Goal: Task Accomplishment & Management: Manage account settings

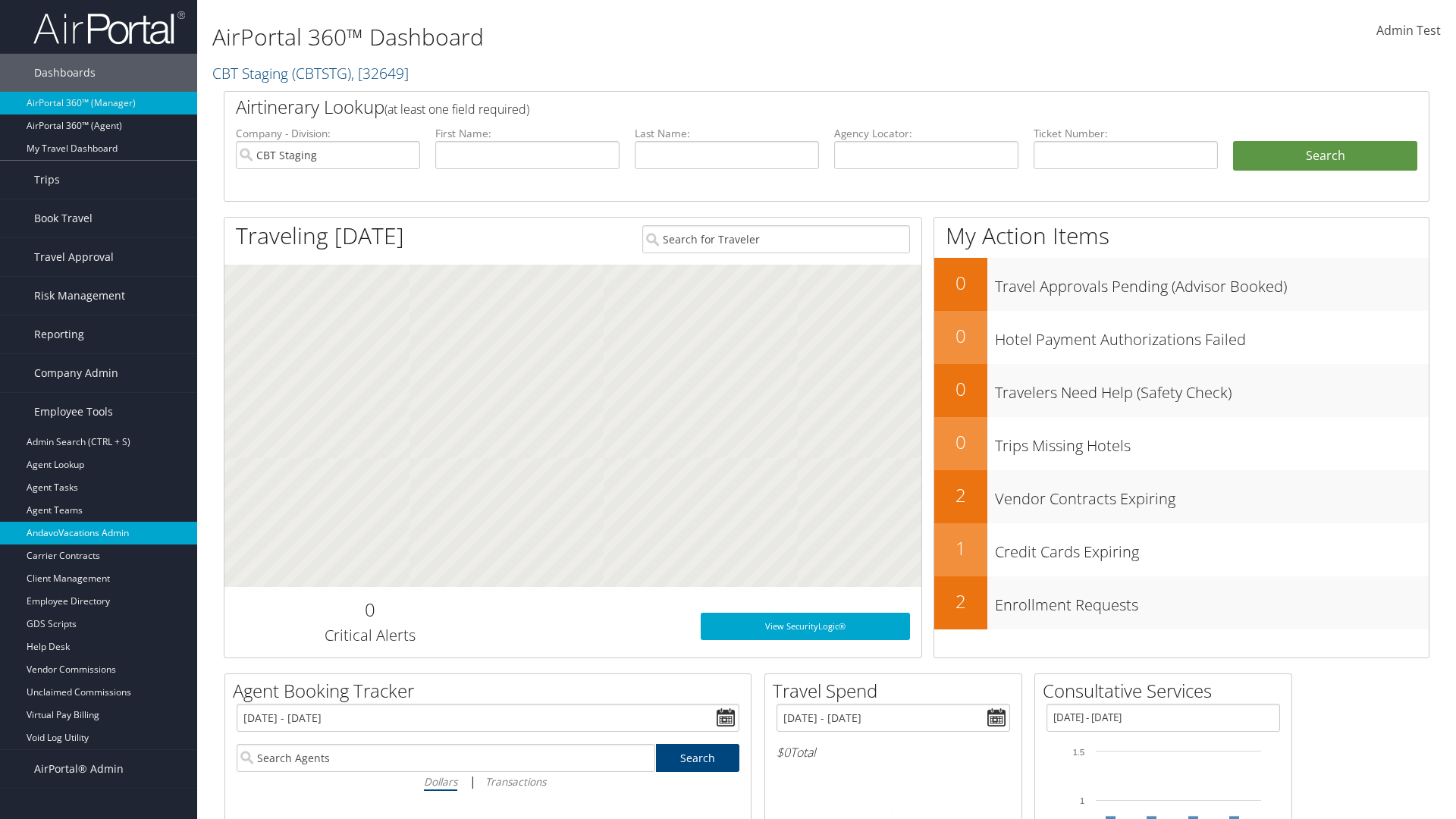
click at [99, 533] on link "AndavoVacations Admin" at bounding box center [98, 533] width 197 height 22
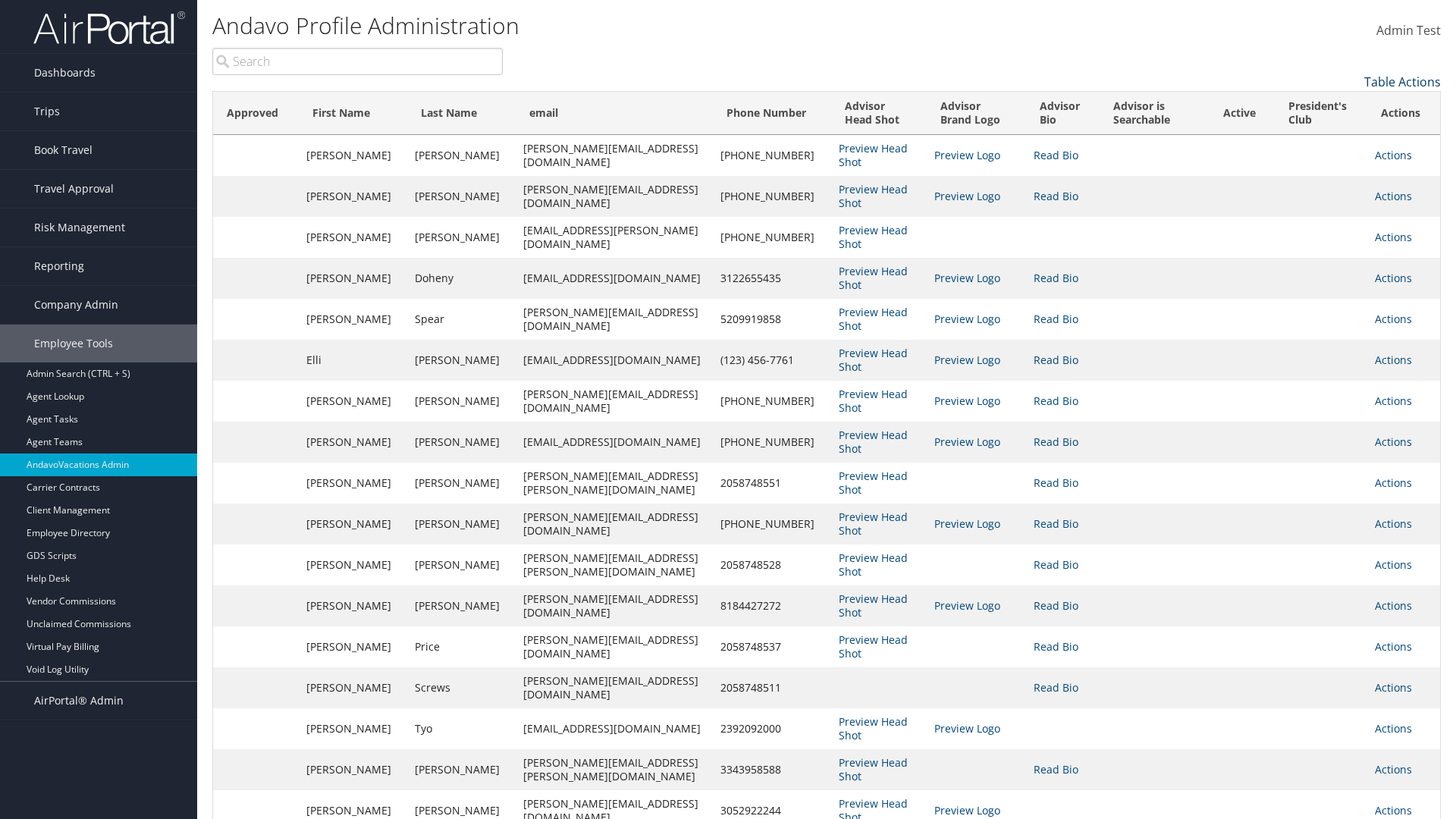
click at [1403, 82] on link "Table Actions" at bounding box center [1403, 82] width 77 height 17
click at [1340, 106] on link "Column Visibility" at bounding box center [1341, 106] width 200 height 26
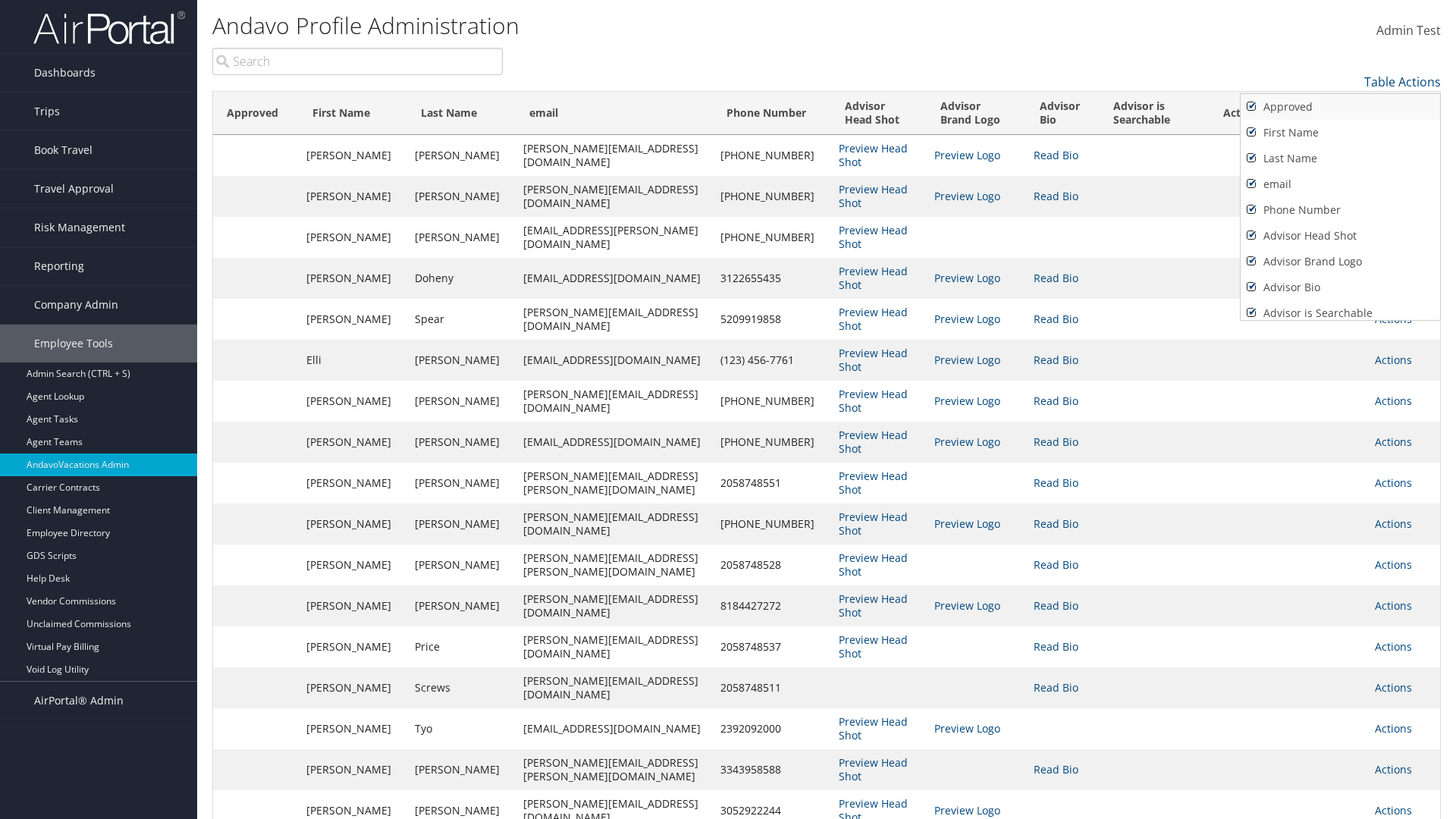
click at [1340, 107] on link "Approved" at bounding box center [1341, 107] width 200 height 26
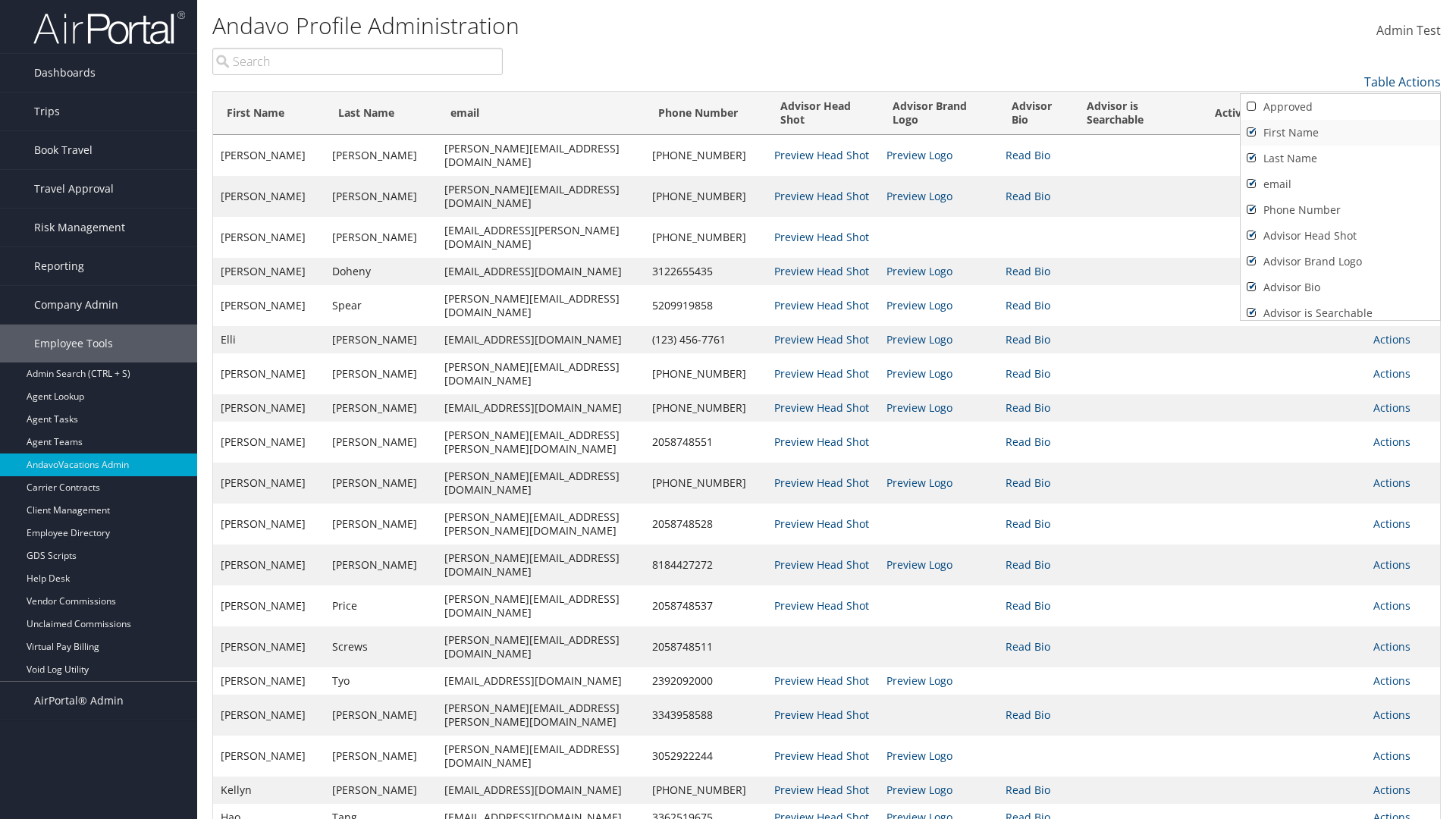
click at [1340, 133] on link "First Name" at bounding box center [1341, 133] width 200 height 26
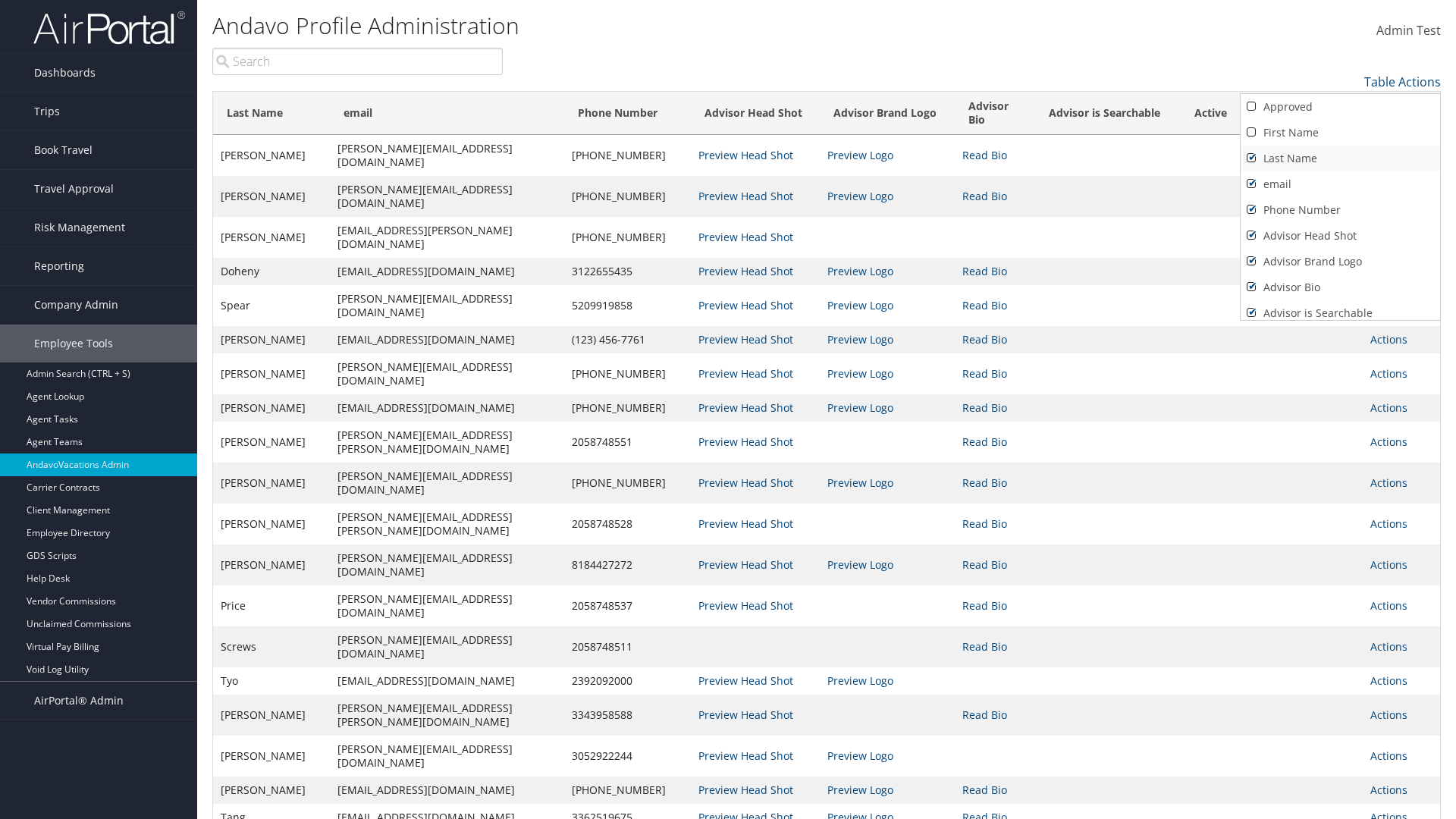
click at [1340, 159] on link "Last Name" at bounding box center [1341, 159] width 200 height 26
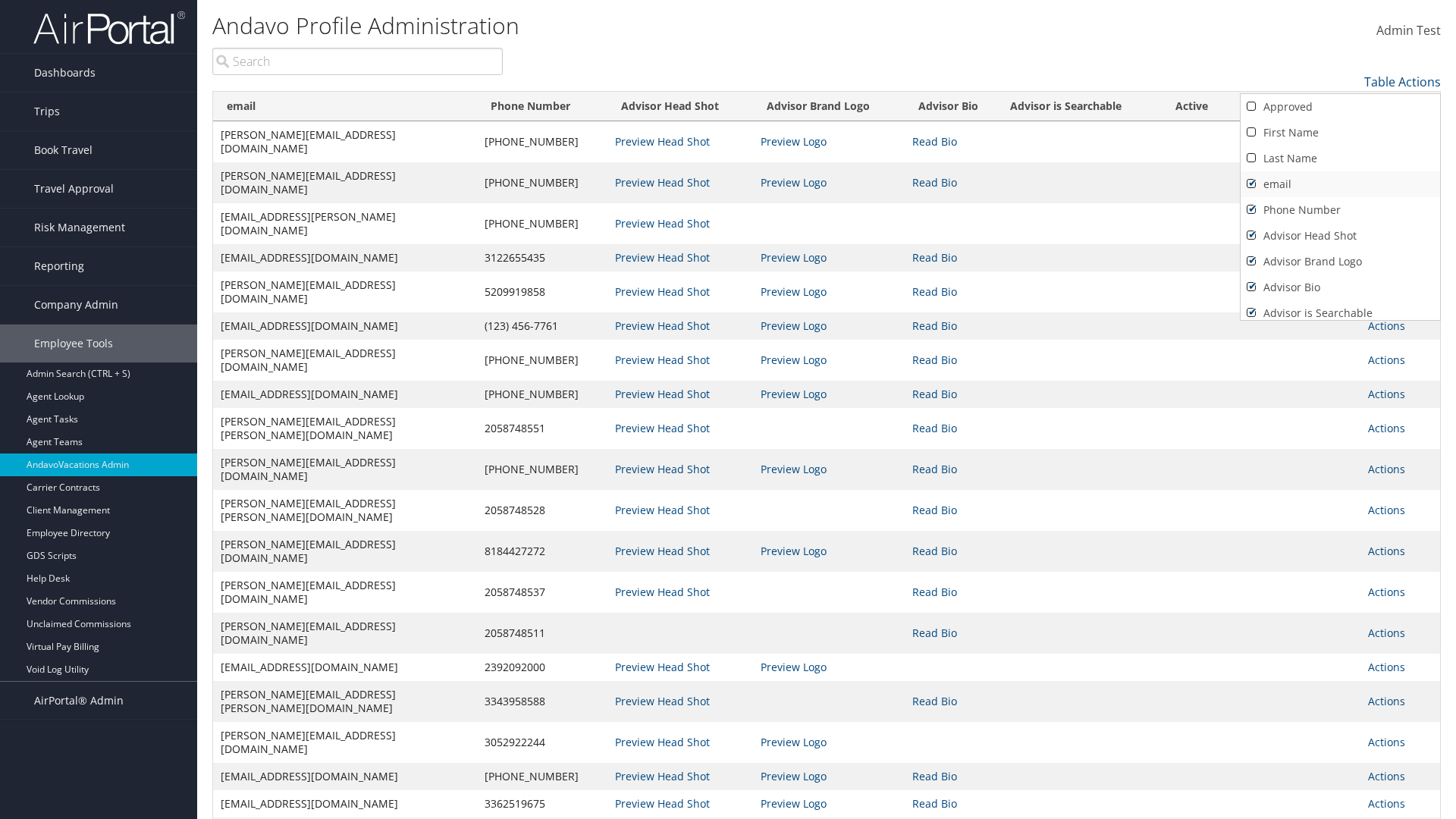
click at [1340, 184] on link "email" at bounding box center [1341, 185] width 200 height 26
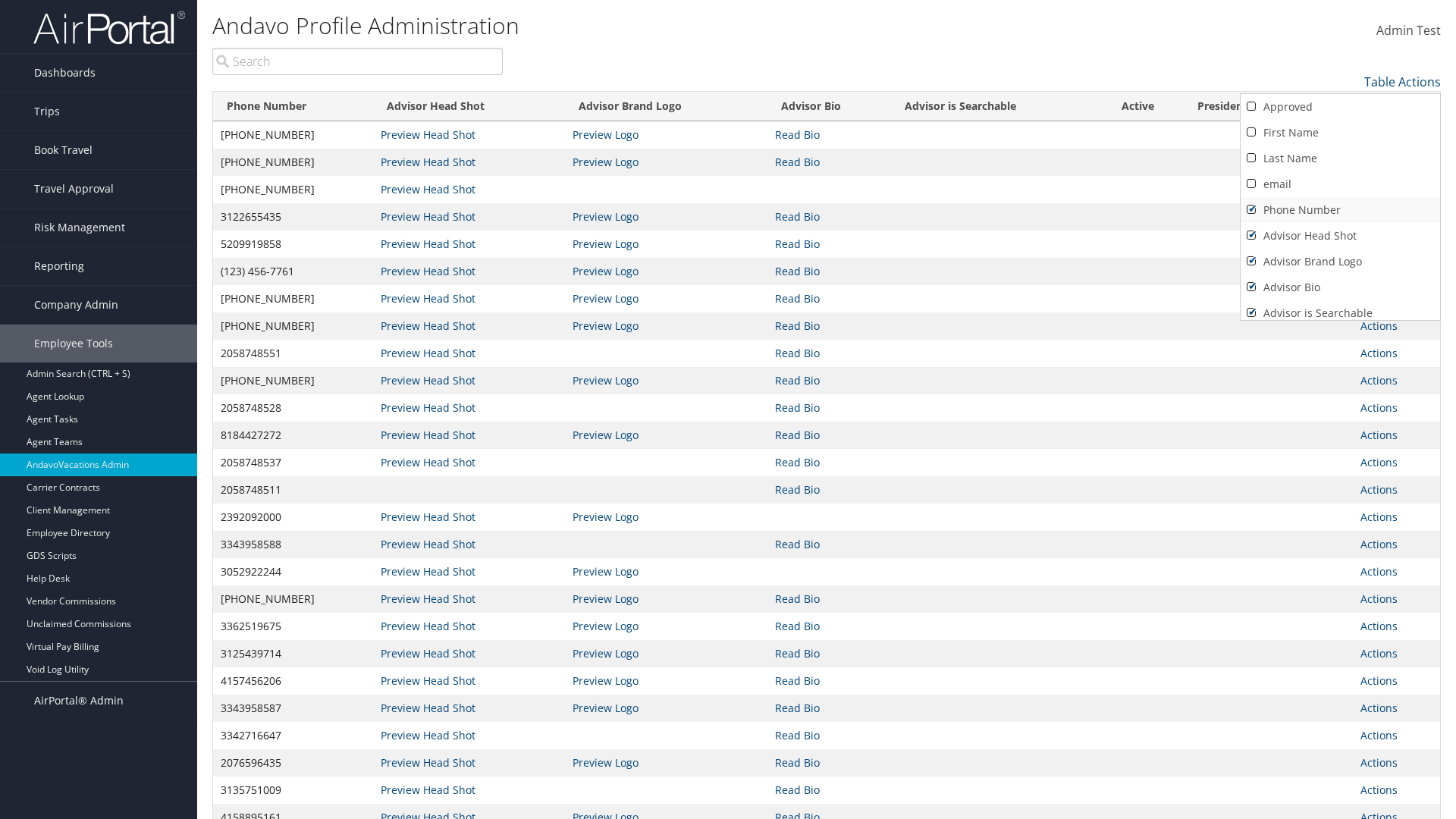
click at [1340, 210] on link "Phone Number" at bounding box center [1341, 210] width 200 height 26
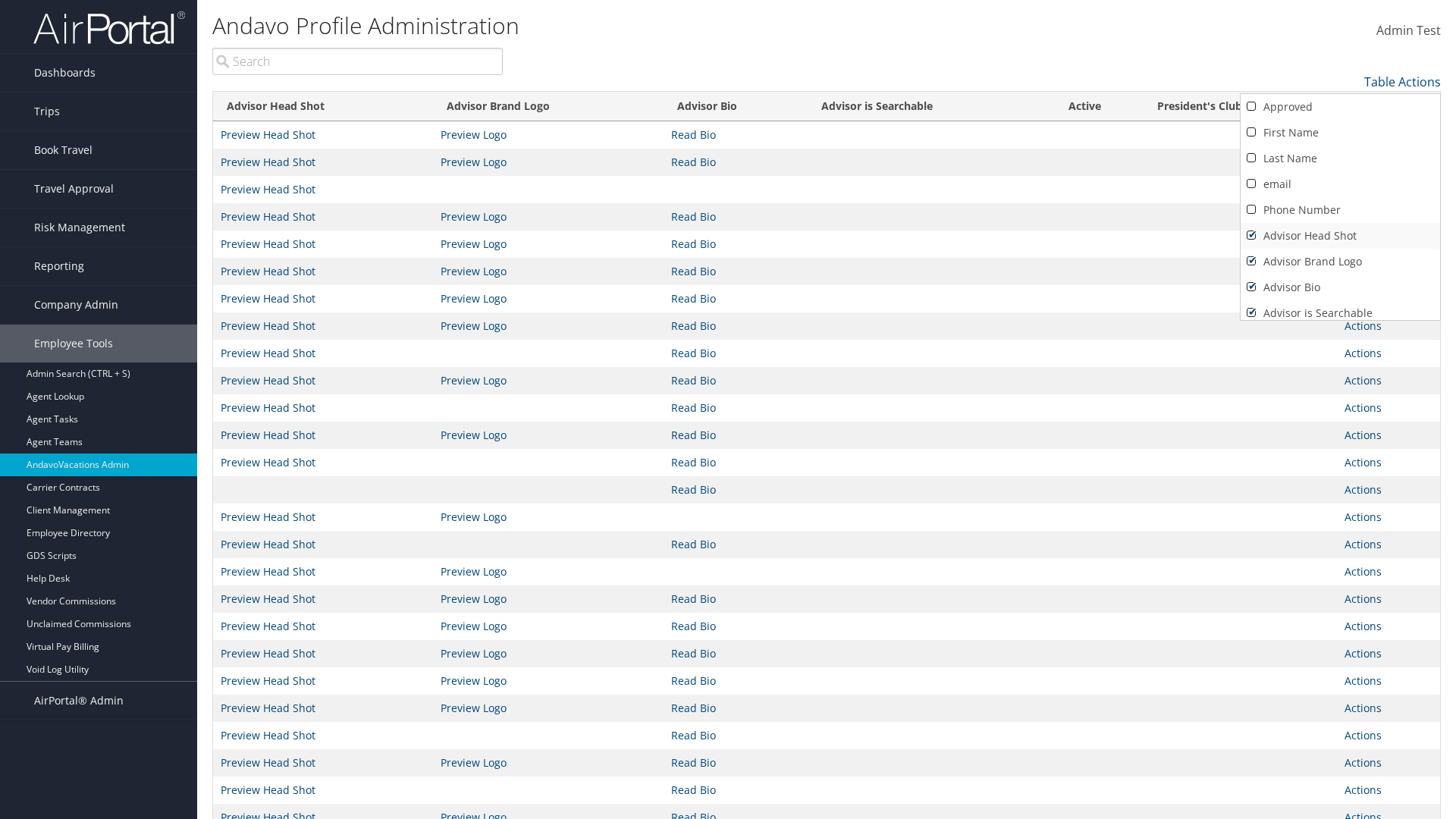
click at [1340, 236] on link "Advisor Head Shot" at bounding box center [1341, 236] width 200 height 26
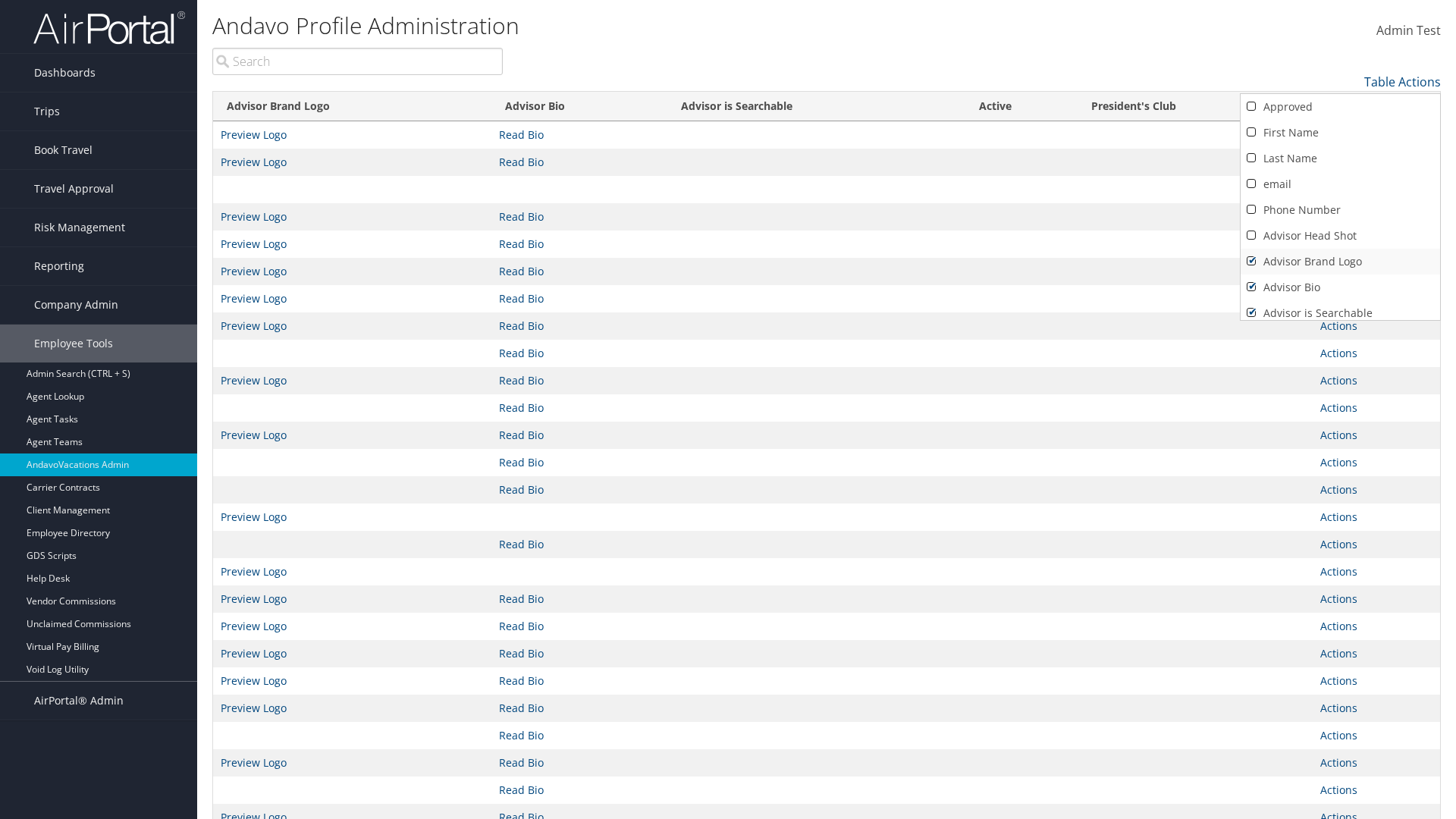
click at [1340, 261] on link "Advisor Brand Logo" at bounding box center [1341, 261] width 200 height 26
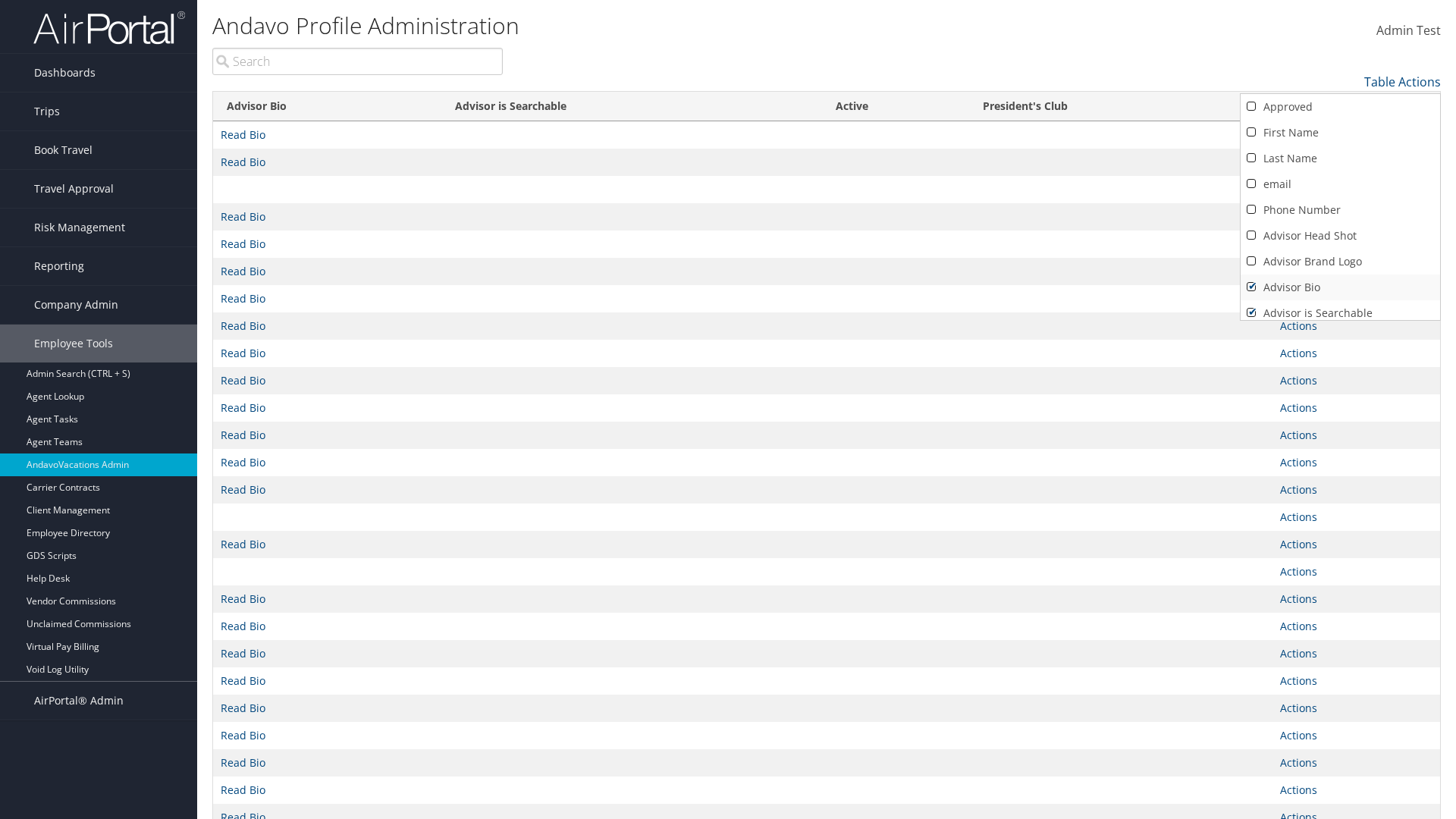
click at [1340, 288] on link "Advisor Bio" at bounding box center [1341, 288] width 200 height 26
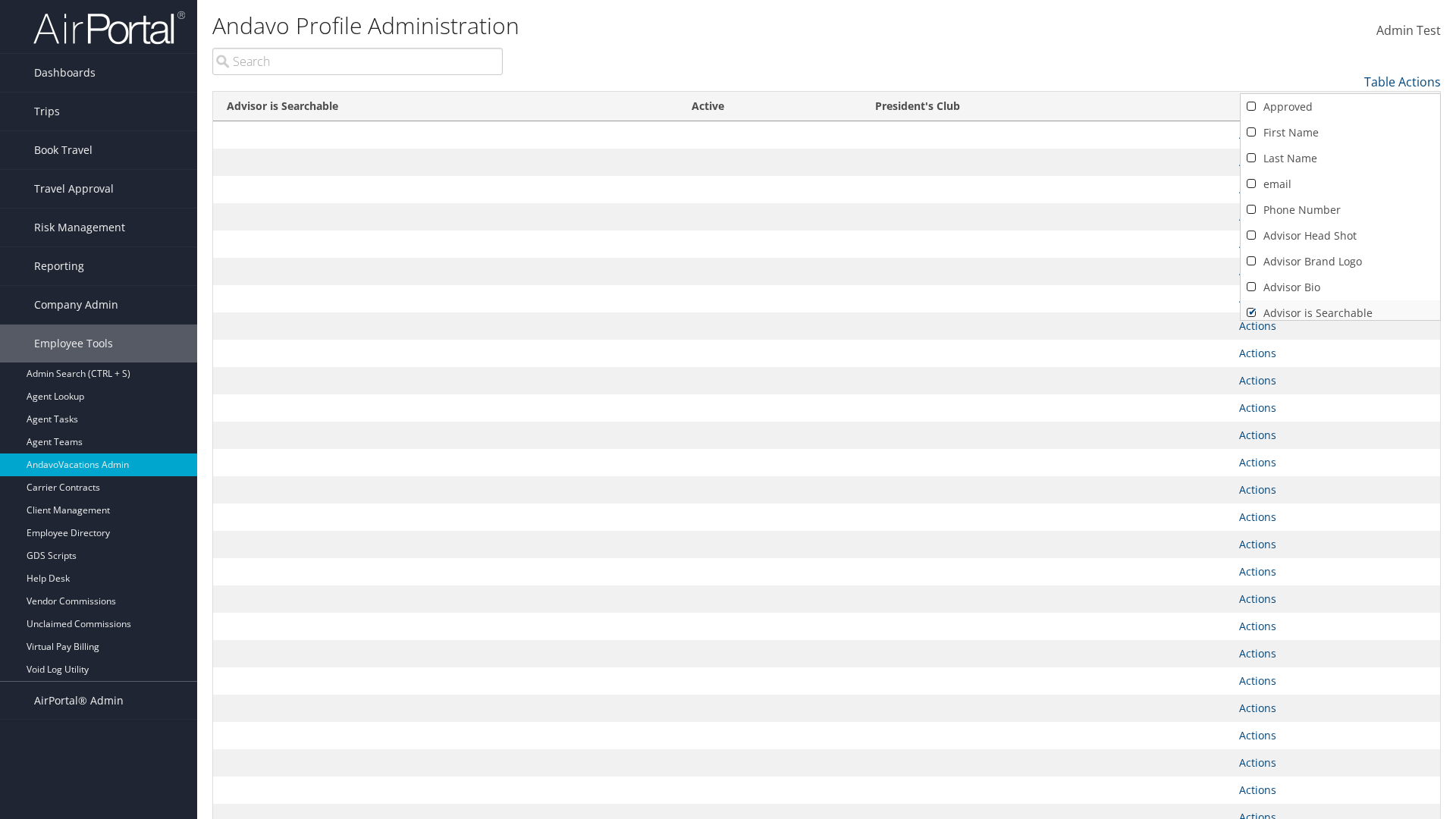
click at [1340, 307] on link "Advisor is Searchable" at bounding box center [1341, 314] width 200 height 26
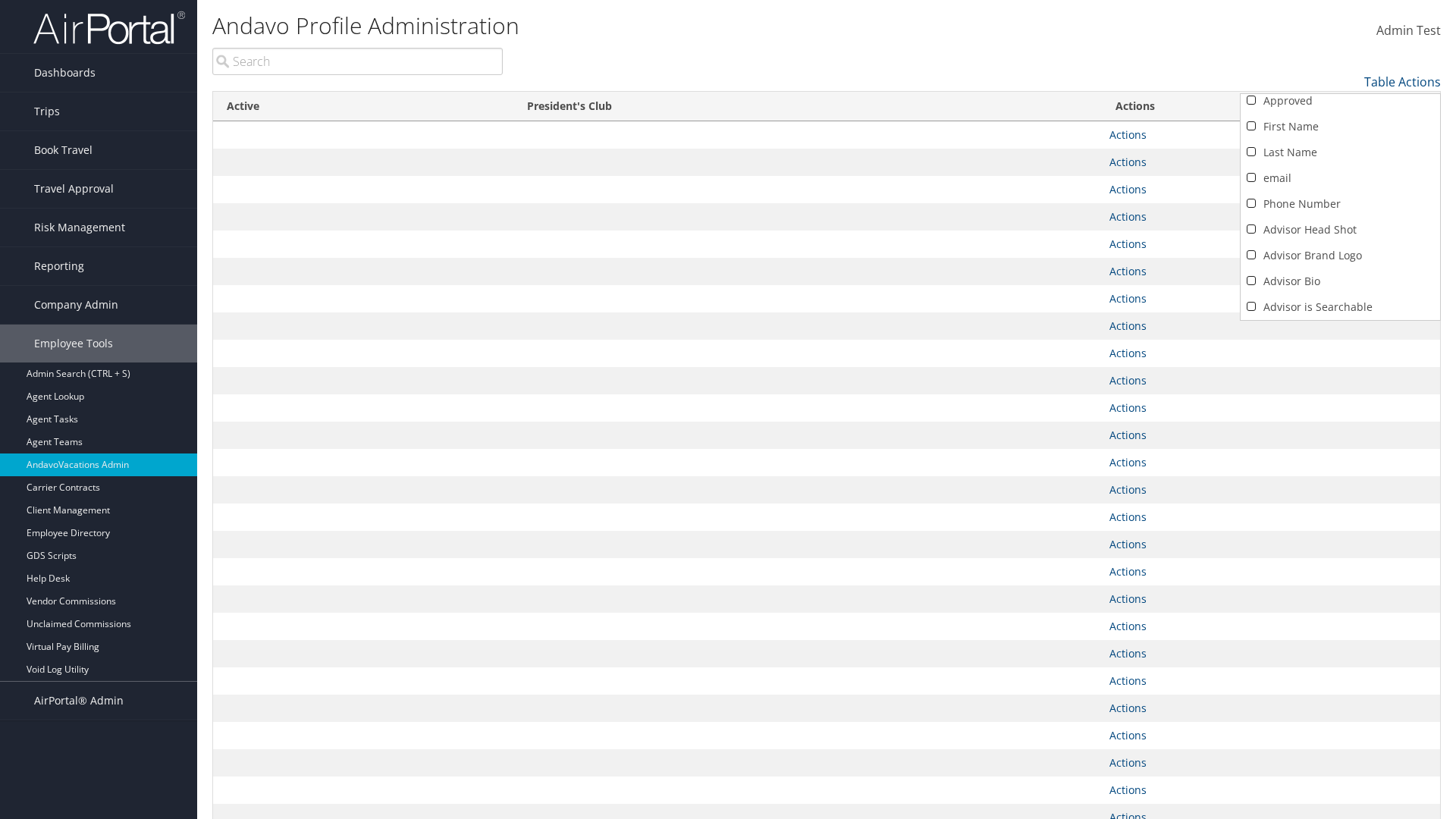
click at [1340, 320] on link "Active" at bounding box center [1341, 333] width 200 height 26
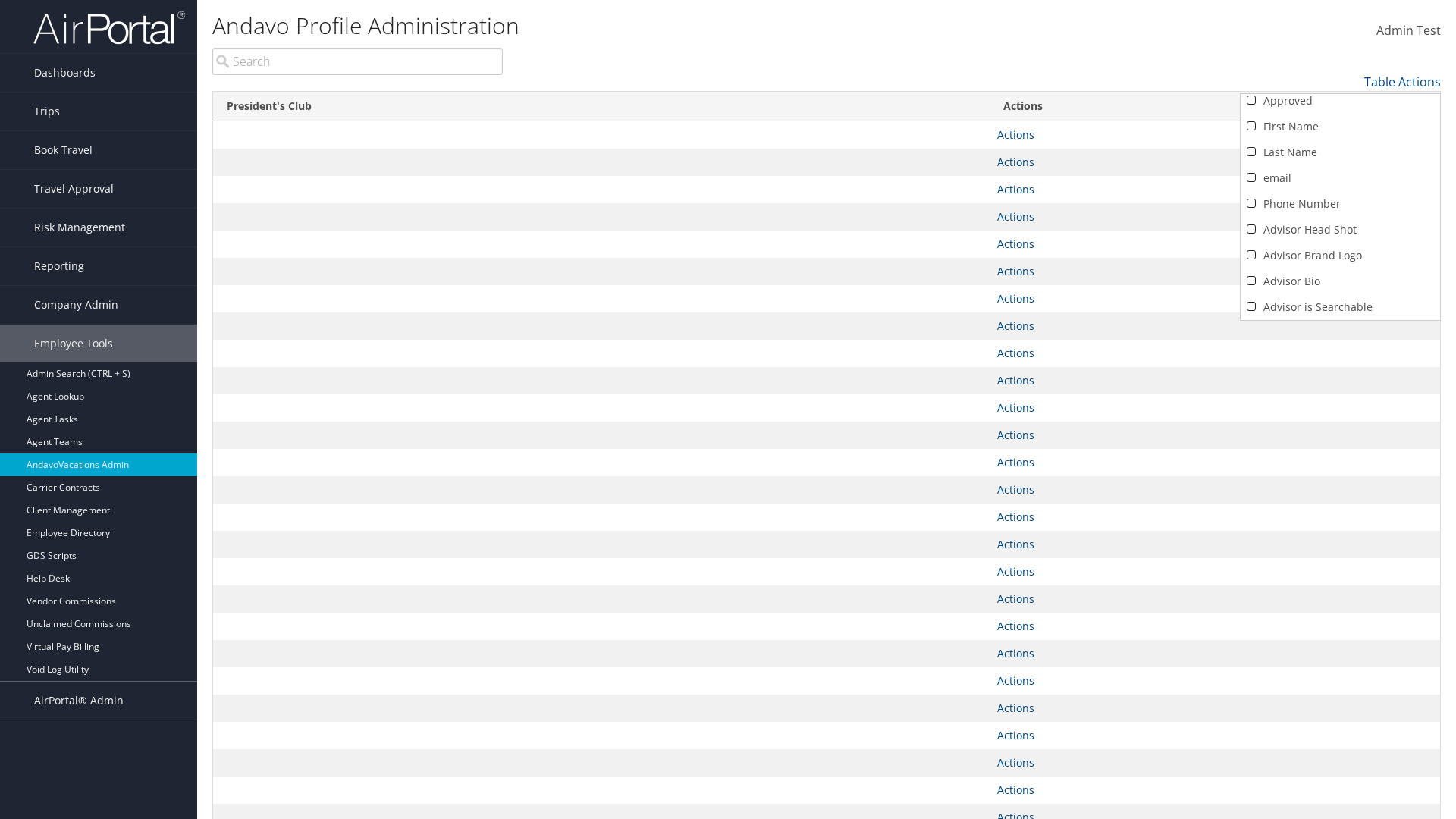
scroll to position [58, 0]
click at [1340, 307] on link "President's Club" at bounding box center [1341, 307] width 200 height 26
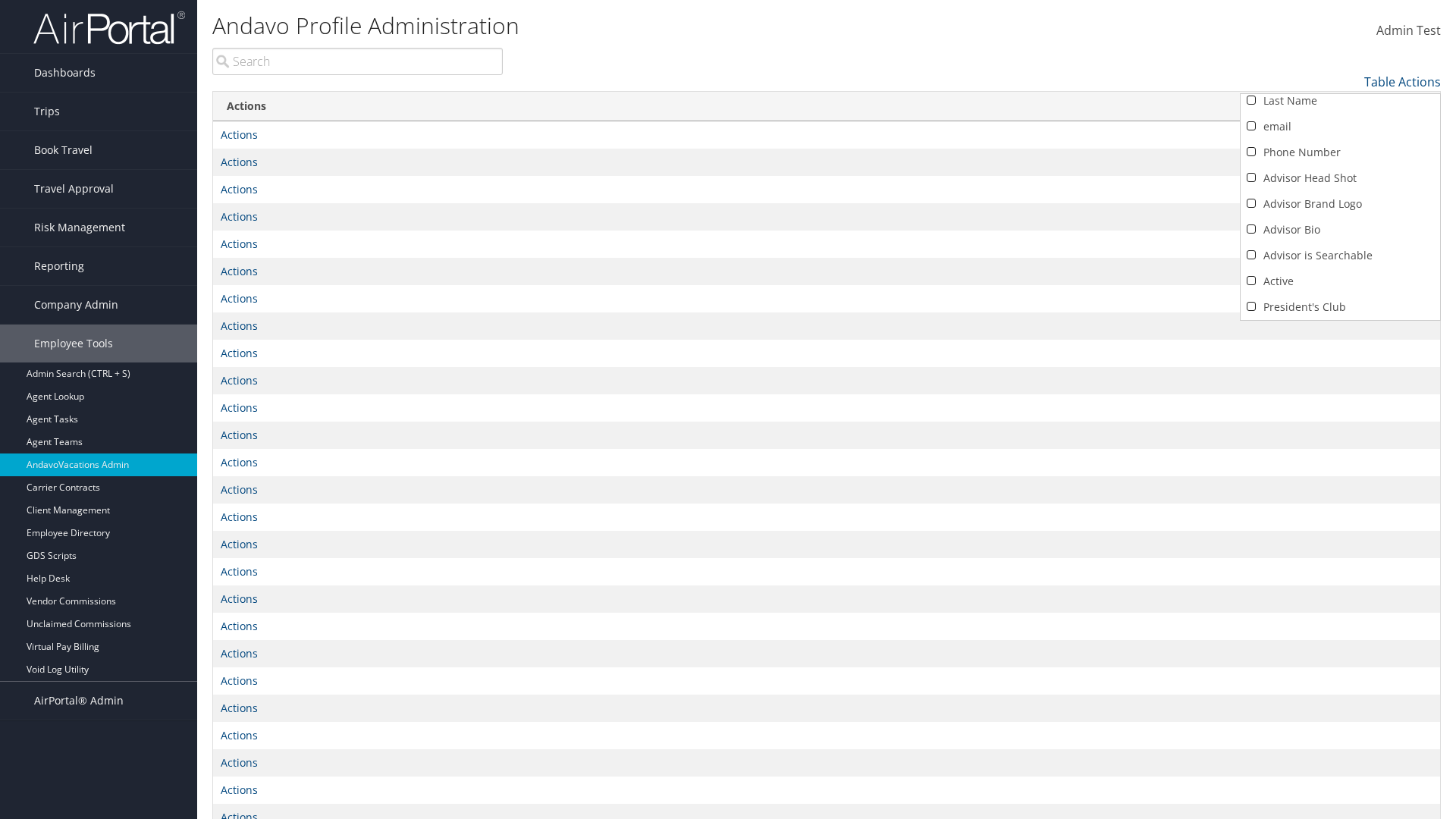
click at [728, 410] on div at bounding box center [728, 409] width 1456 height 819
click at [1403, 82] on link "Table Actions" at bounding box center [1403, 82] width 77 height 17
click at [1340, 106] on link "Column Visibility" at bounding box center [1341, 106] width 200 height 26
click at [1340, 107] on link "Approved" at bounding box center [1341, 107] width 200 height 26
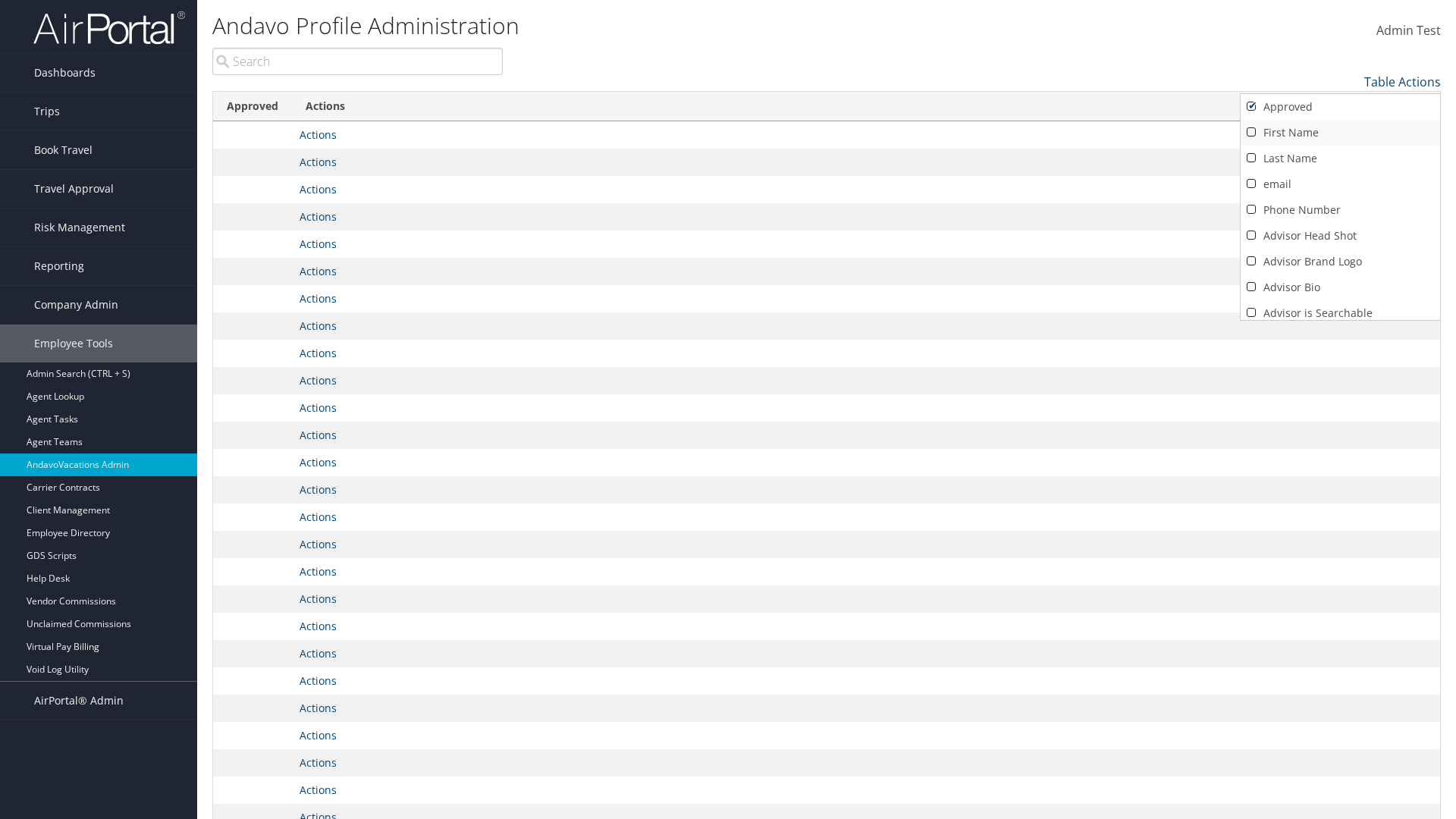
click at [1340, 133] on link "First Name" at bounding box center [1341, 133] width 200 height 26
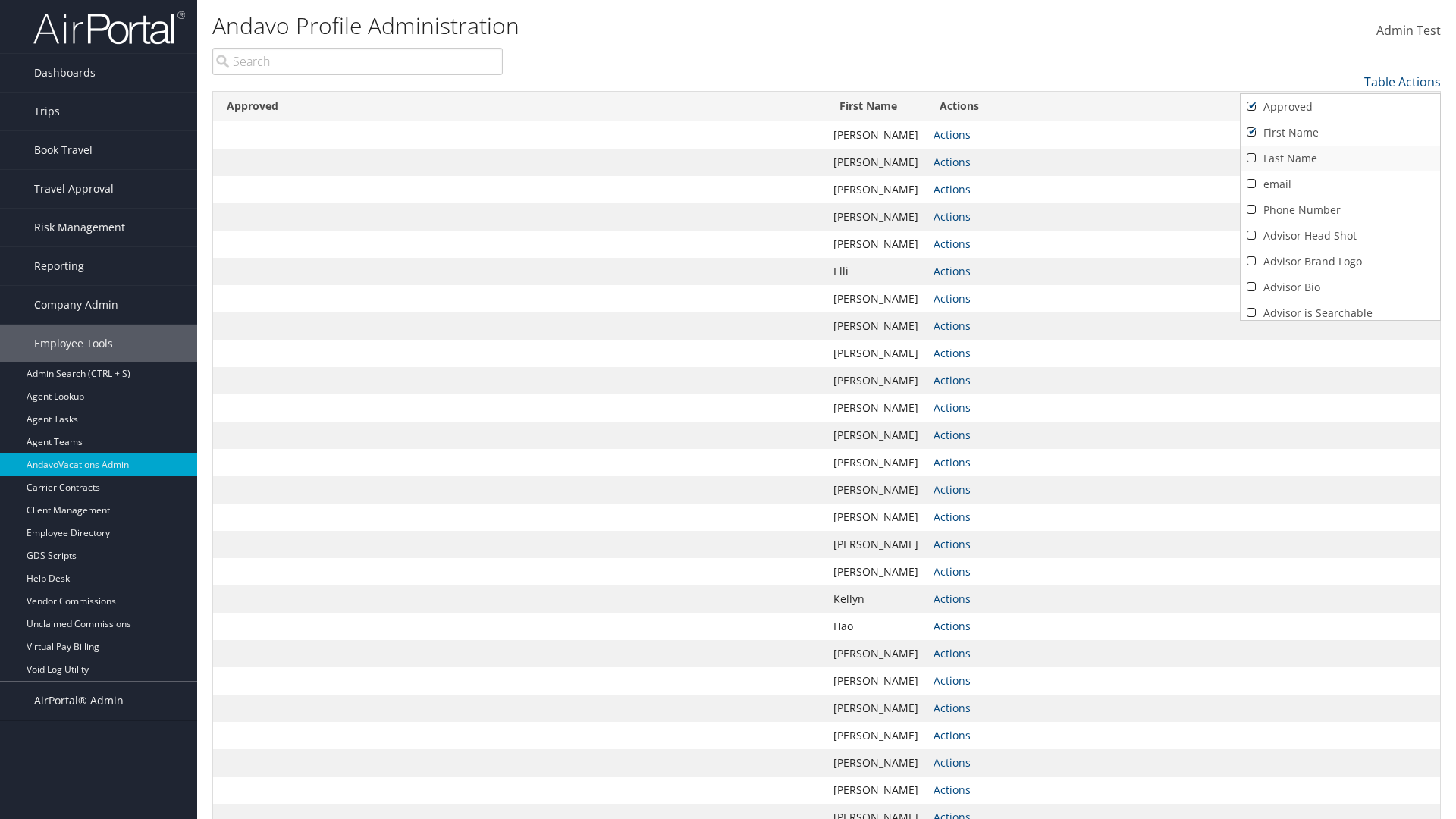
click at [1340, 159] on link "Last Name" at bounding box center [1341, 159] width 200 height 26
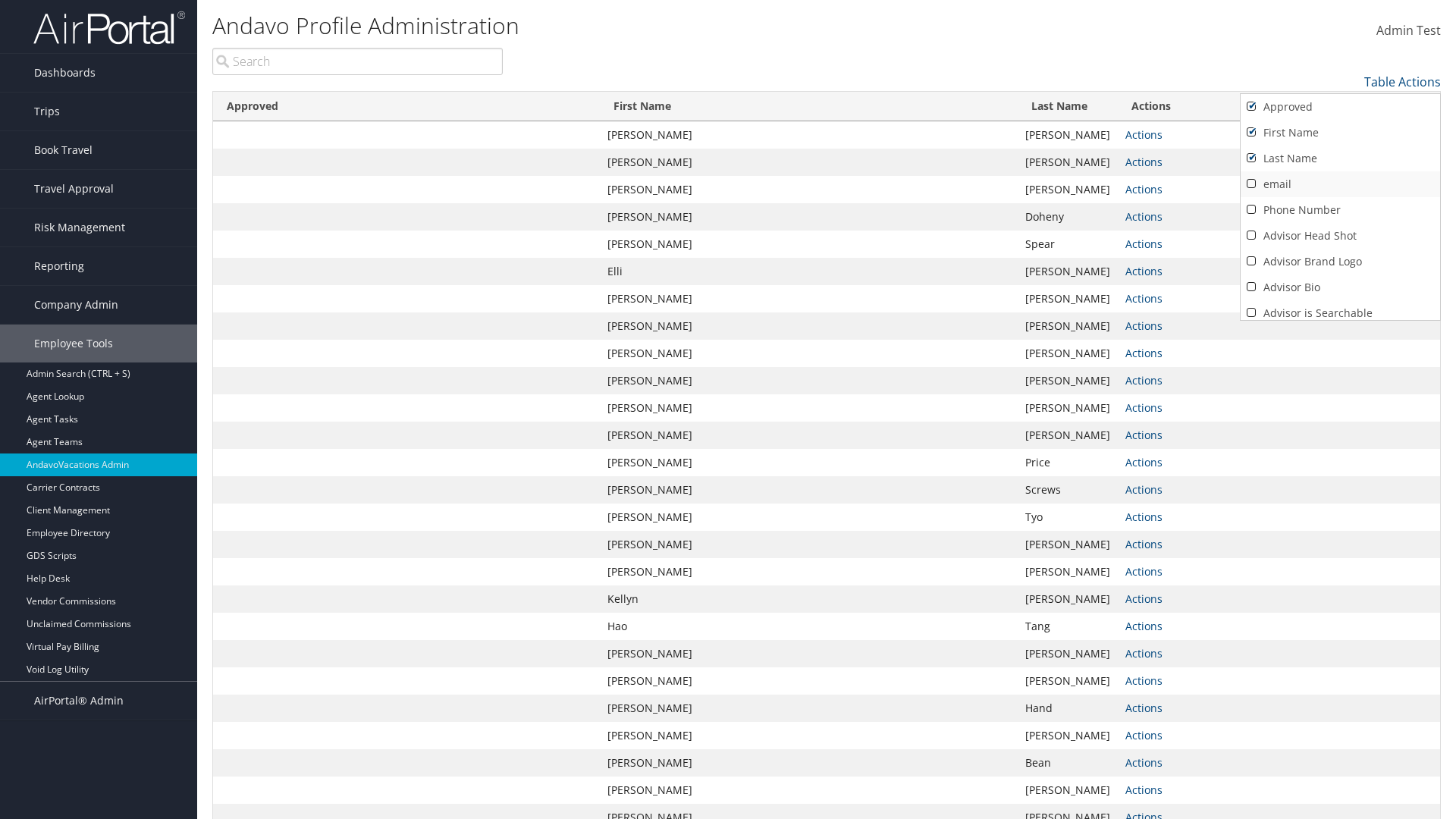
click at [1340, 184] on link "email" at bounding box center [1341, 185] width 200 height 26
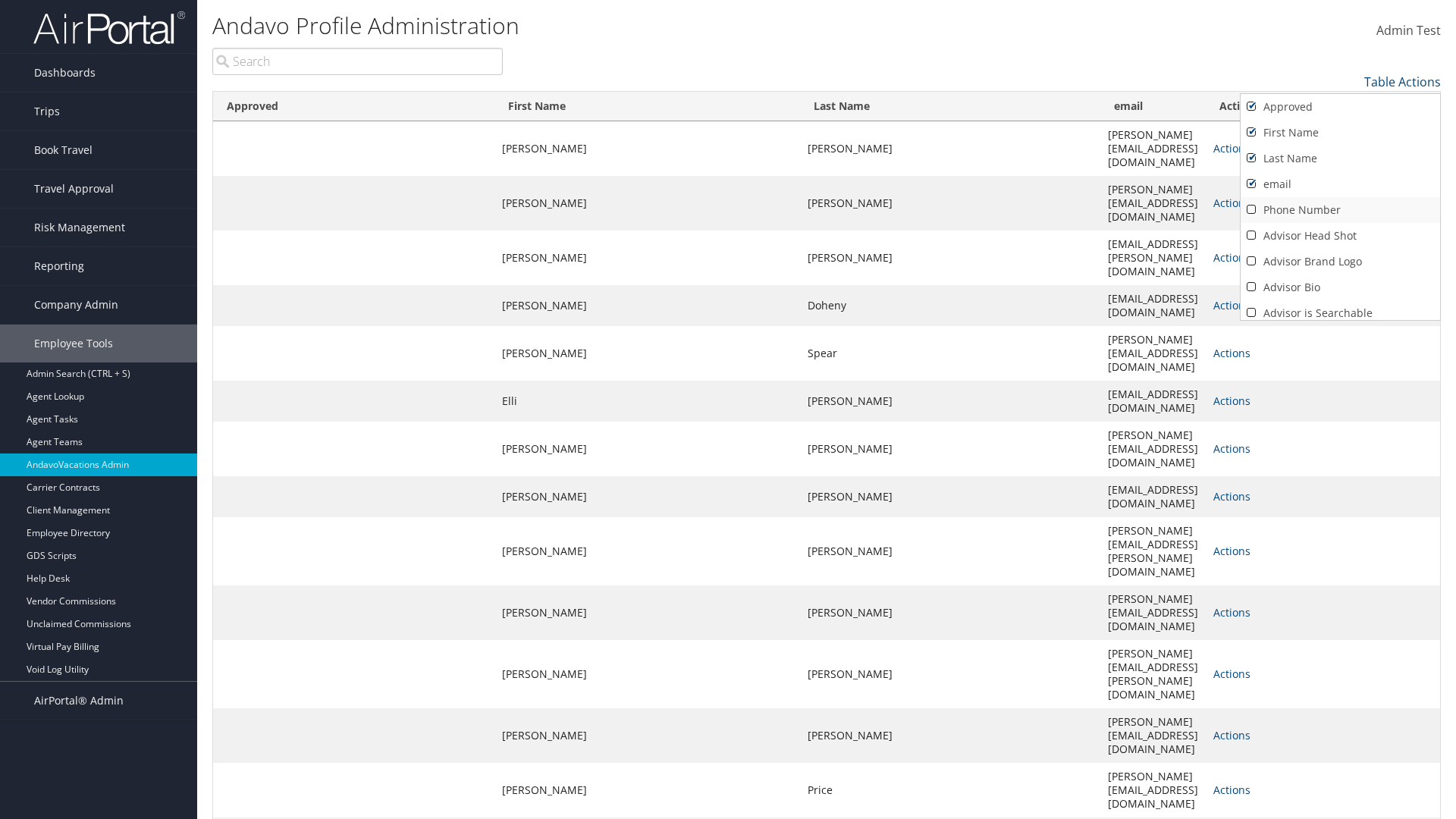
click at [1340, 210] on link "Phone Number" at bounding box center [1341, 210] width 200 height 26
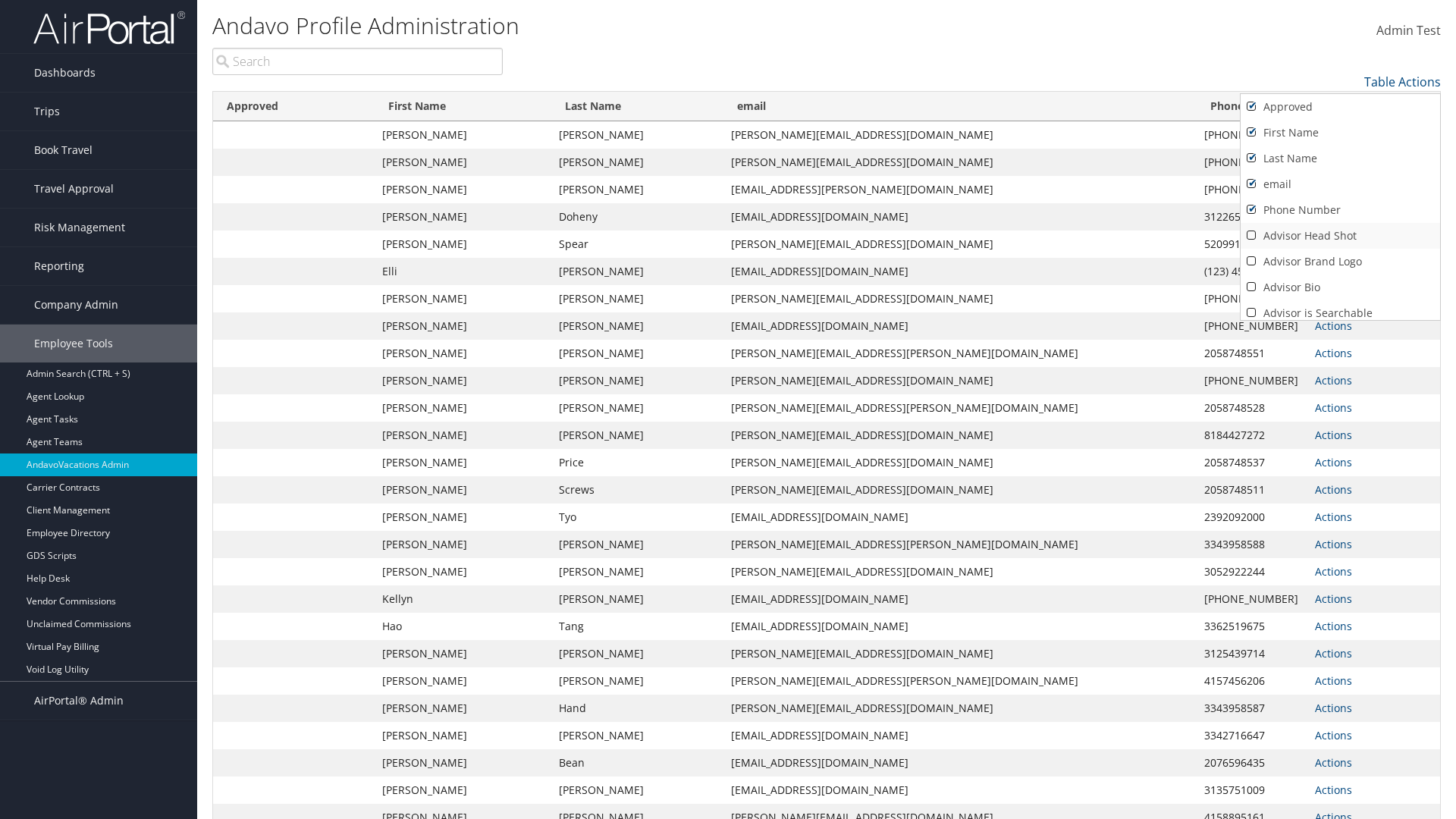
click at [1340, 236] on link "Advisor Head Shot" at bounding box center [1341, 236] width 200 height 26
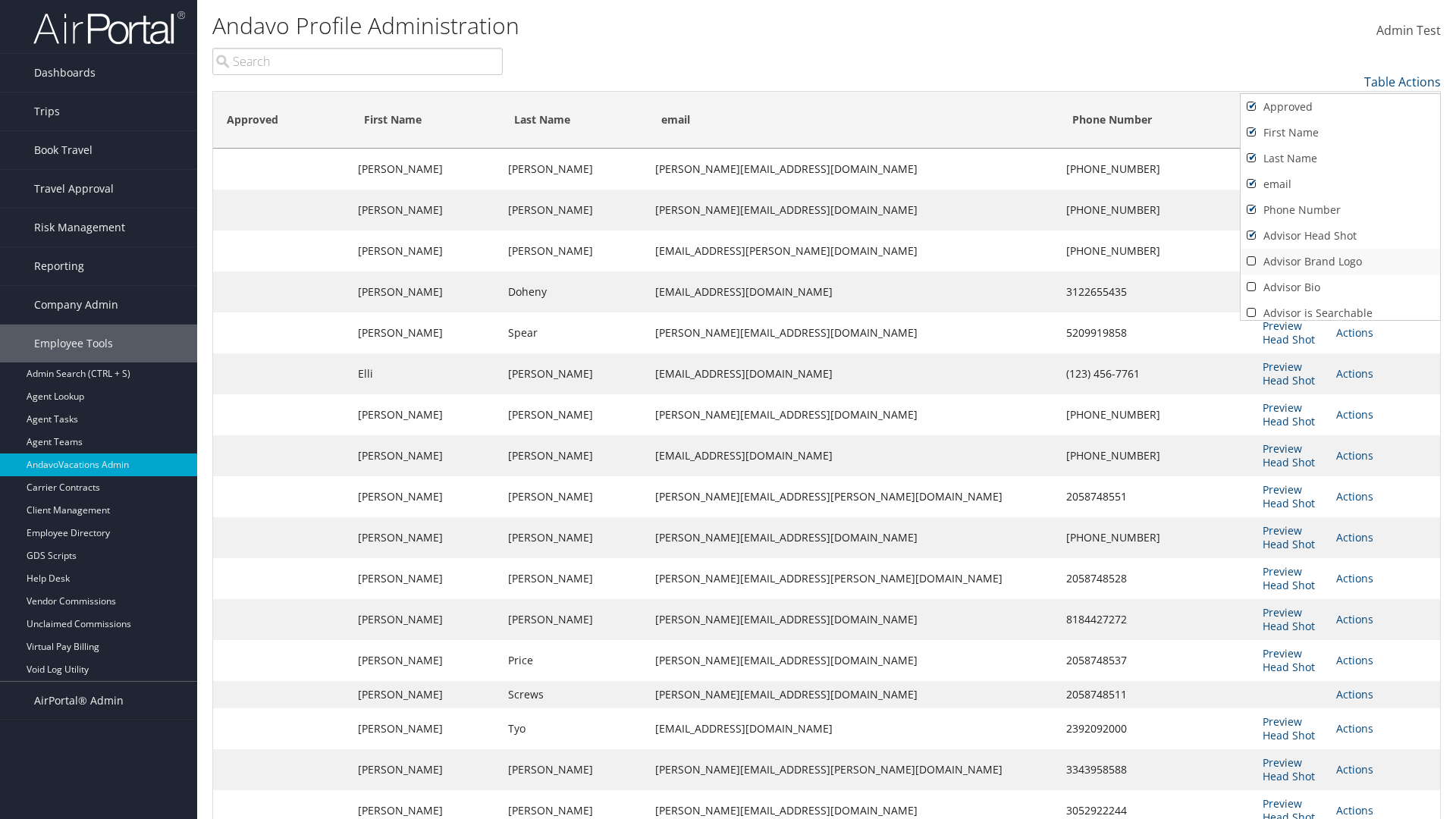
click at [1340, 261] on link "Advisor Brand Logo" at bounding box center [1341, 261] width 200 height 26
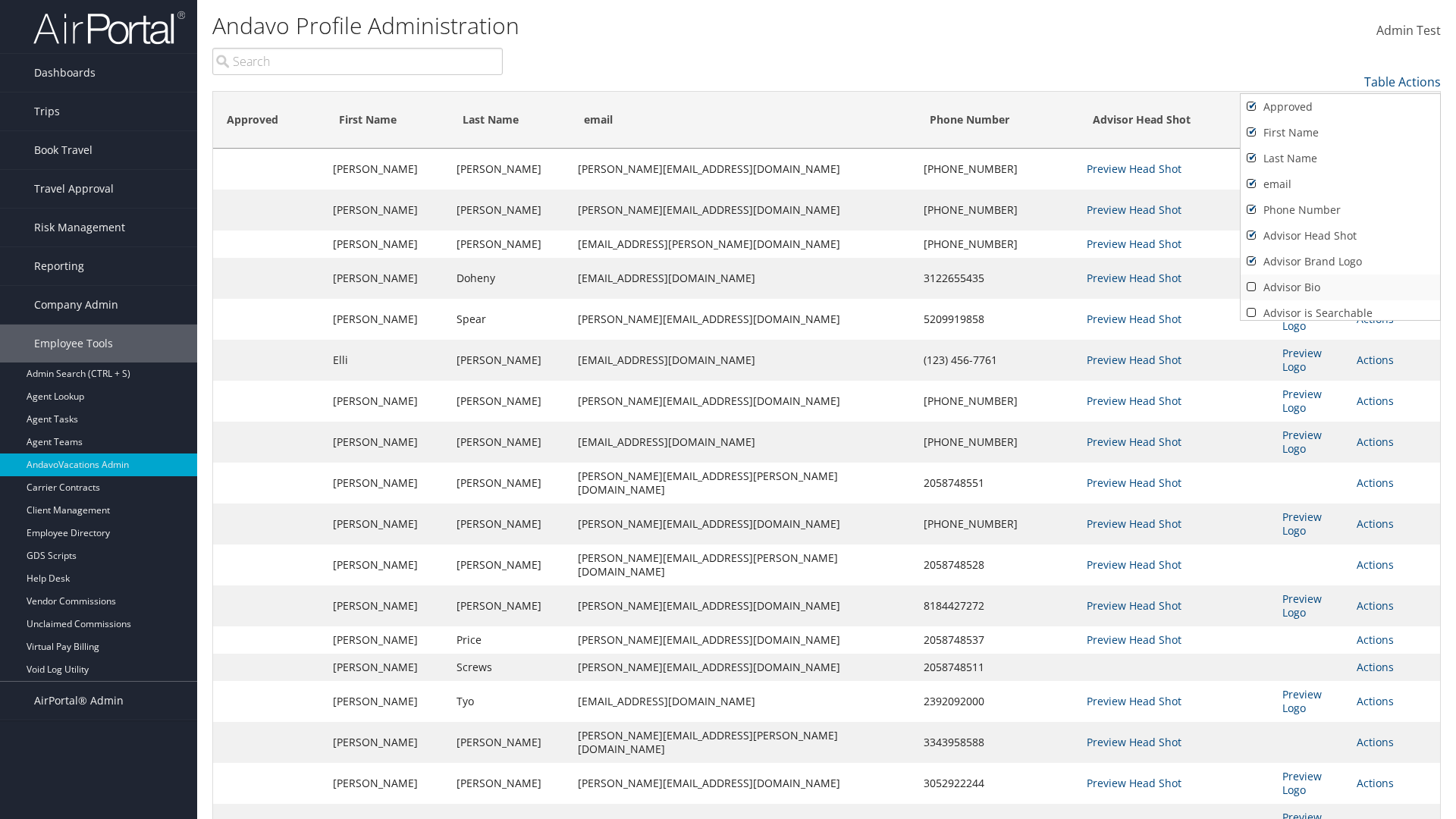
click at [1340, 288] on link "Advisor Bio" at bounding box center [1341, 288] width 200 height 26
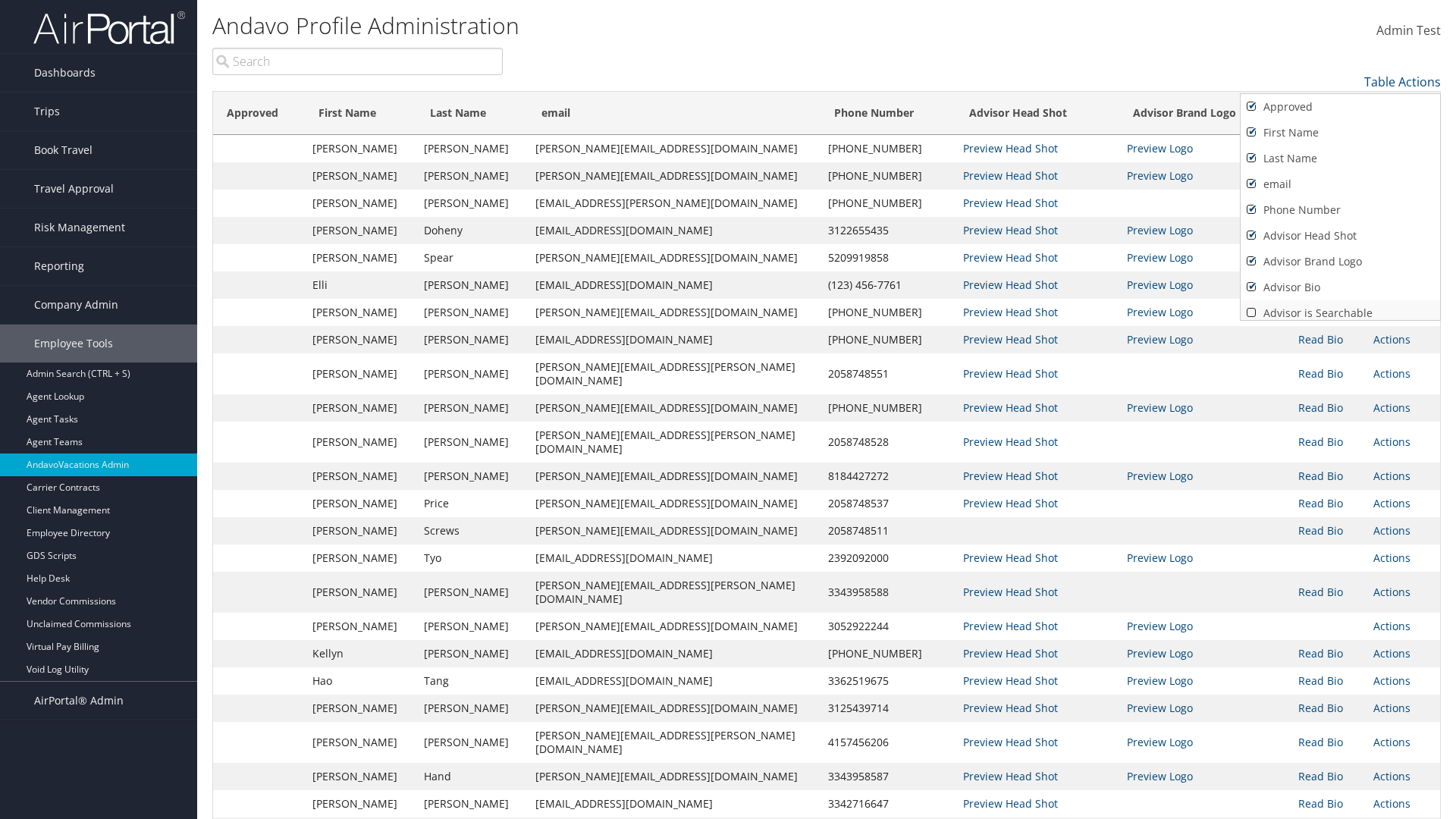
click at [1340, 307] on link "Advisor is Searchable" at bounding box center [1341, 314] width 200 height 26
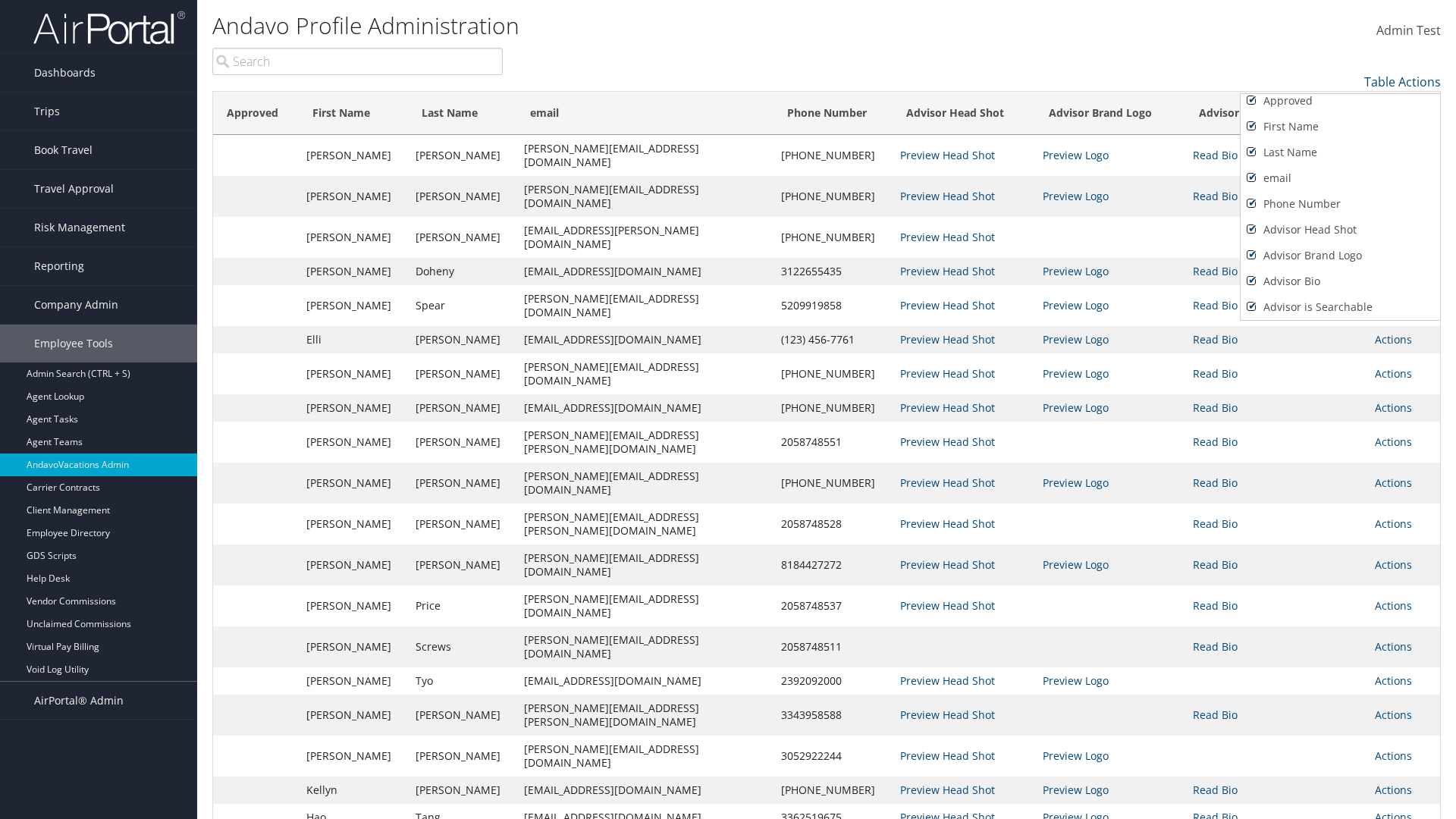
click at [1340, 320] on link "Active" at bounding box center [1341, 333] width 200 height 26
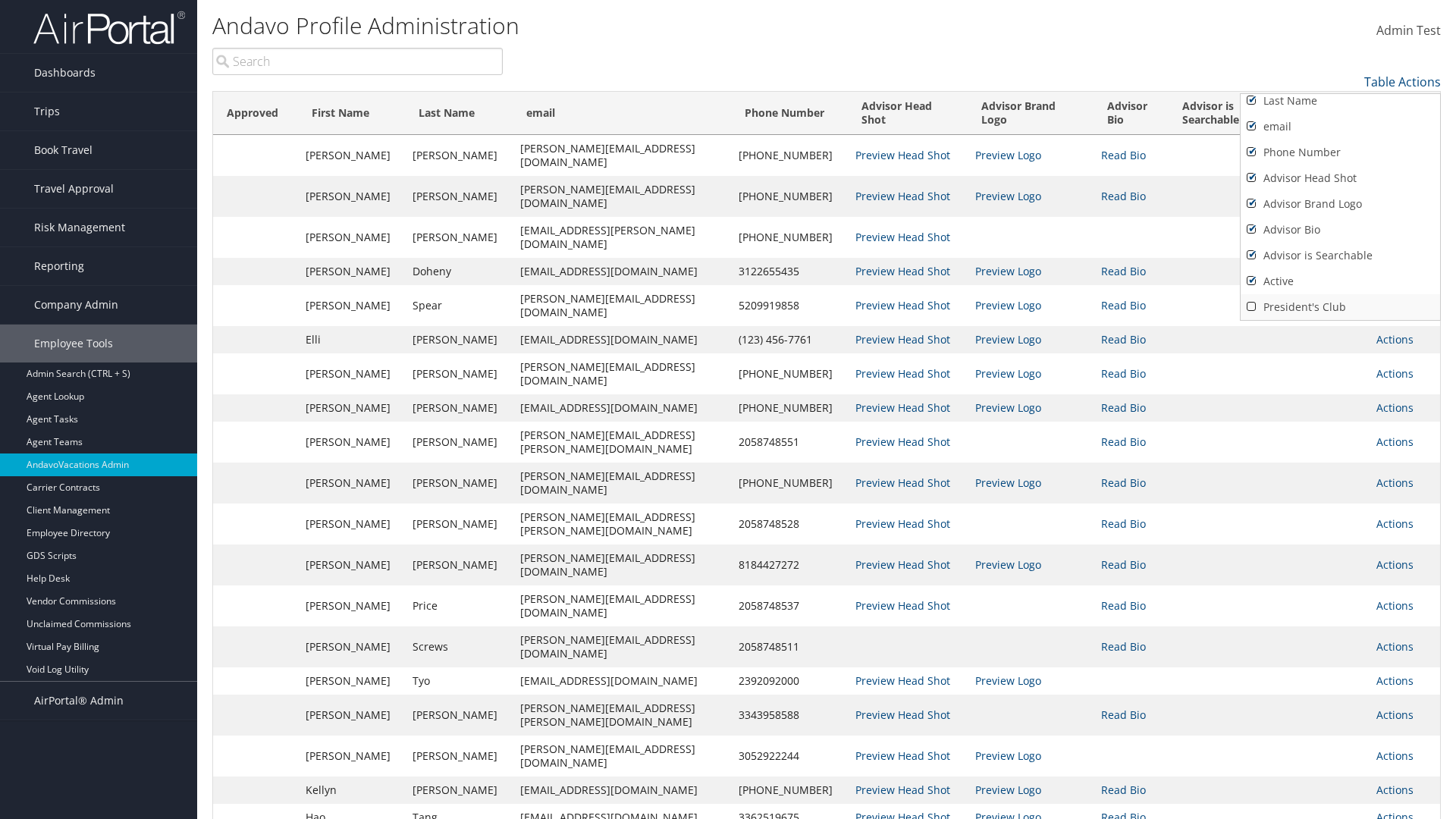
click at [1340, 307] on link "President's Club" at bounding box center [1341, 307] width 200 height 26
click at [728, 410] on div at bounding box center [728, 409] width 1456 height 819
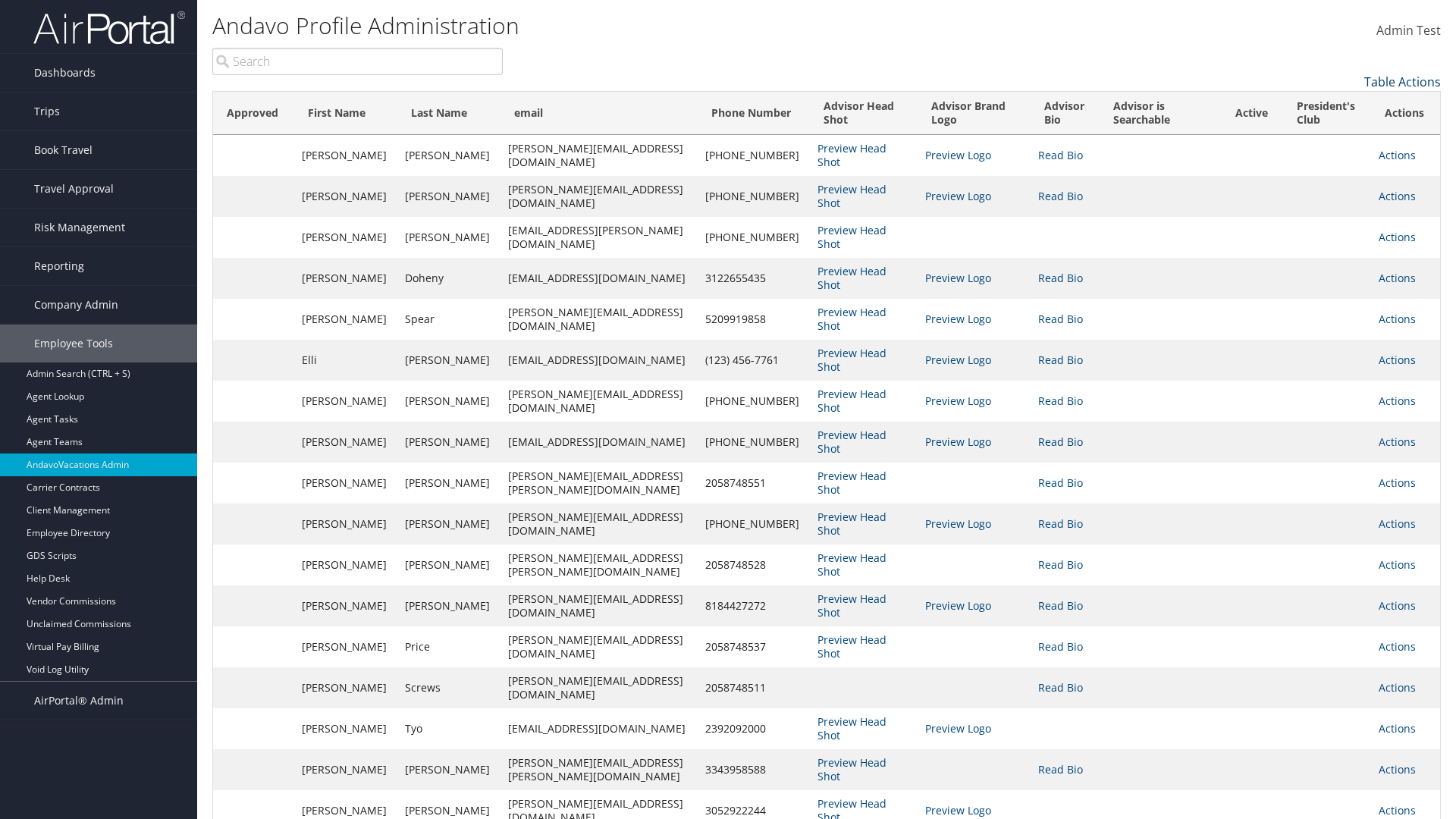
click at [1403, 82] on link "Table Actions" at bounding box center [1403, 82] width 77 height 17
click at [1340, 131] on link "Page Length" at bounding box center [1341, 132] width 200 height 26
click at [1340, 184] on link "100" at bounding box center [1341, 185] width 200 height 26
click at [1403, 82] on link "Table Actions" at bounding box center [1403, 82] width 77 height 17
click at [1340, 159] on link "50" at bounding box center [1341, 159] width 200 height 26
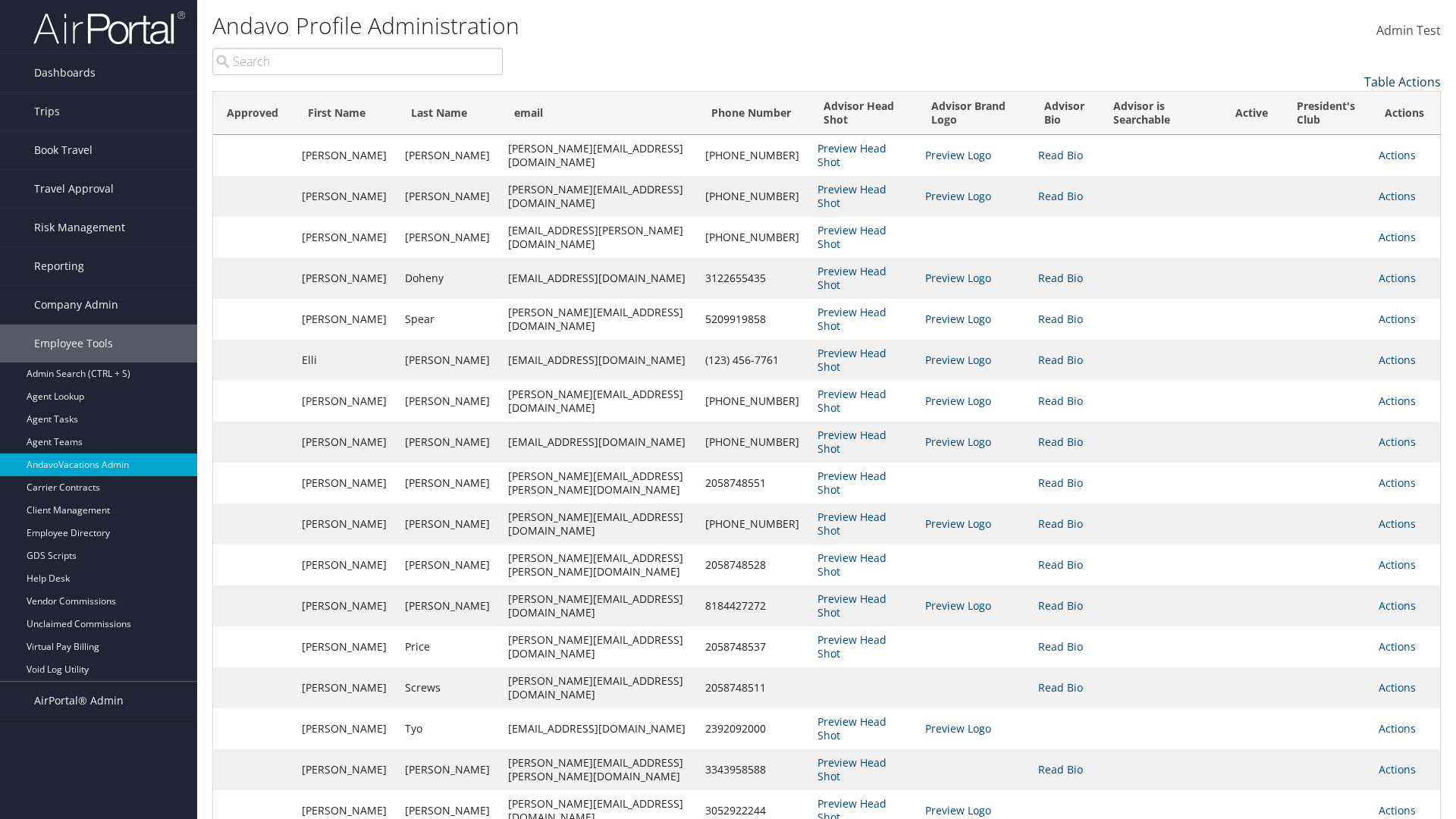
click at [1403, 82] on link "Table Actions" at bounding box center [1403, 82] width 77 height 17
click at [1340, 107] on link "10" at bounding box center [1341, 107] width 200 height 26
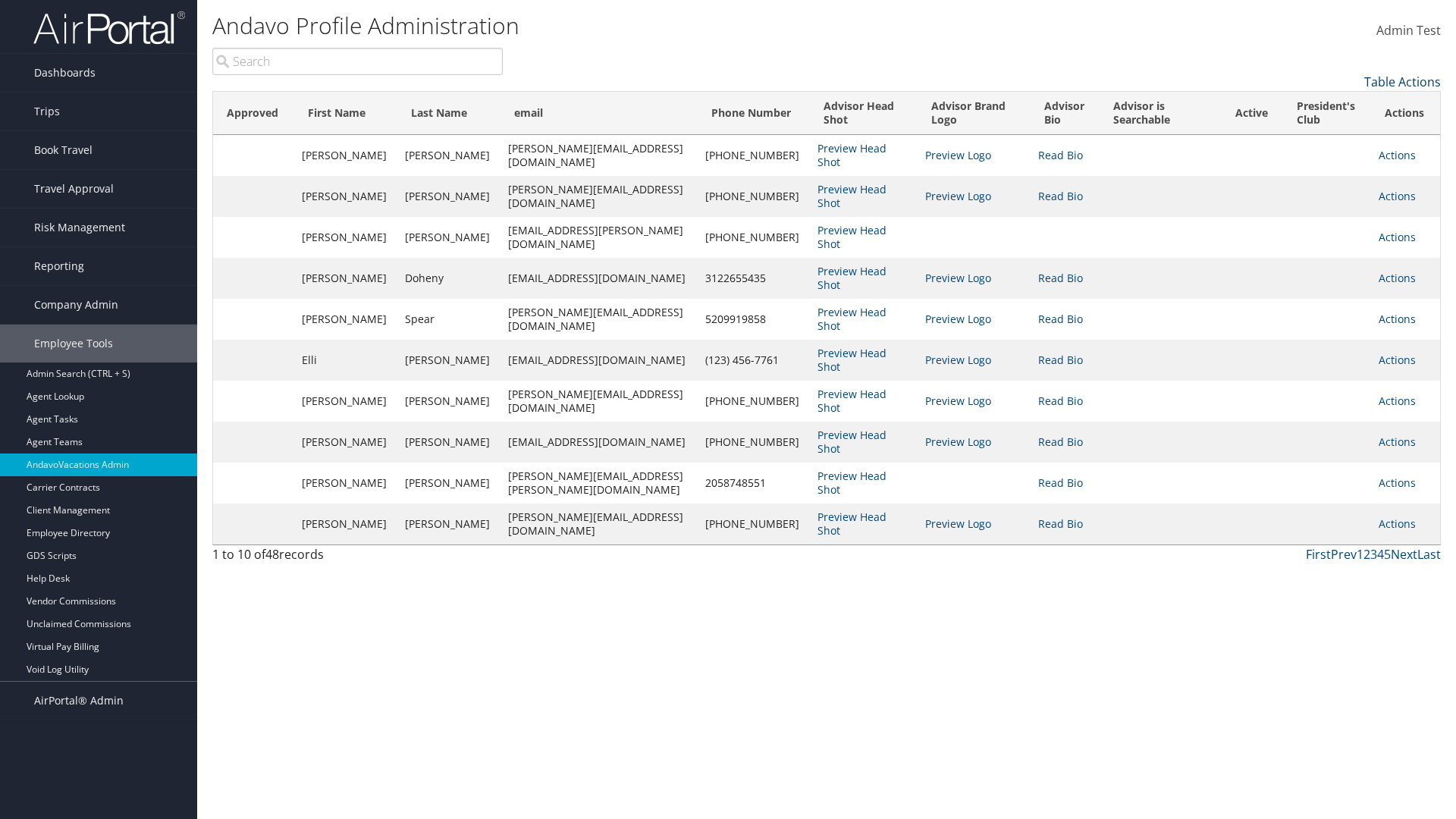
click at [1403, 82] on link "Table Actions" at bounding box center [1403, 82] width 77 height 17
click at [1340, 131] on link "Page Length" at bounding box center [1341, 132] width 200 height 26
click at [1340, 133] on link "25" at bounding box center [1341, 133] width 200 height 26
